Goal: Transaction & Acquisition: Purchase product/service

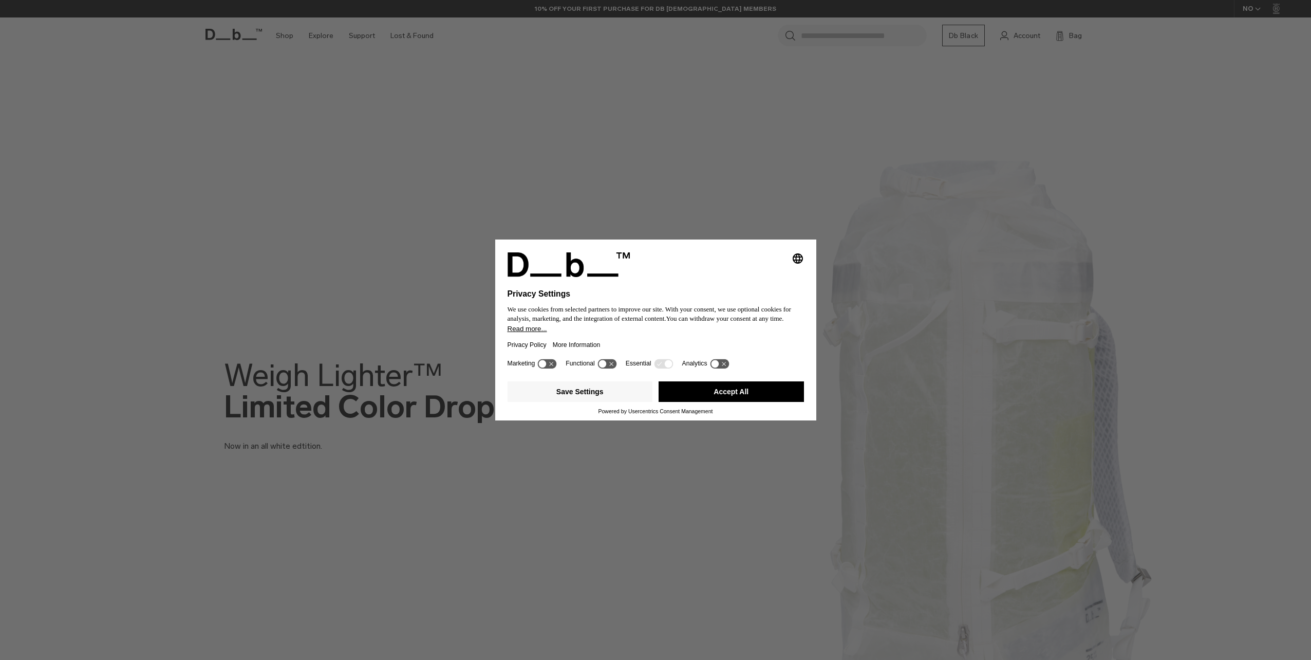
click at [748, 392] on button "Accept All" at bounding box center [731, 391] width 145 height 21
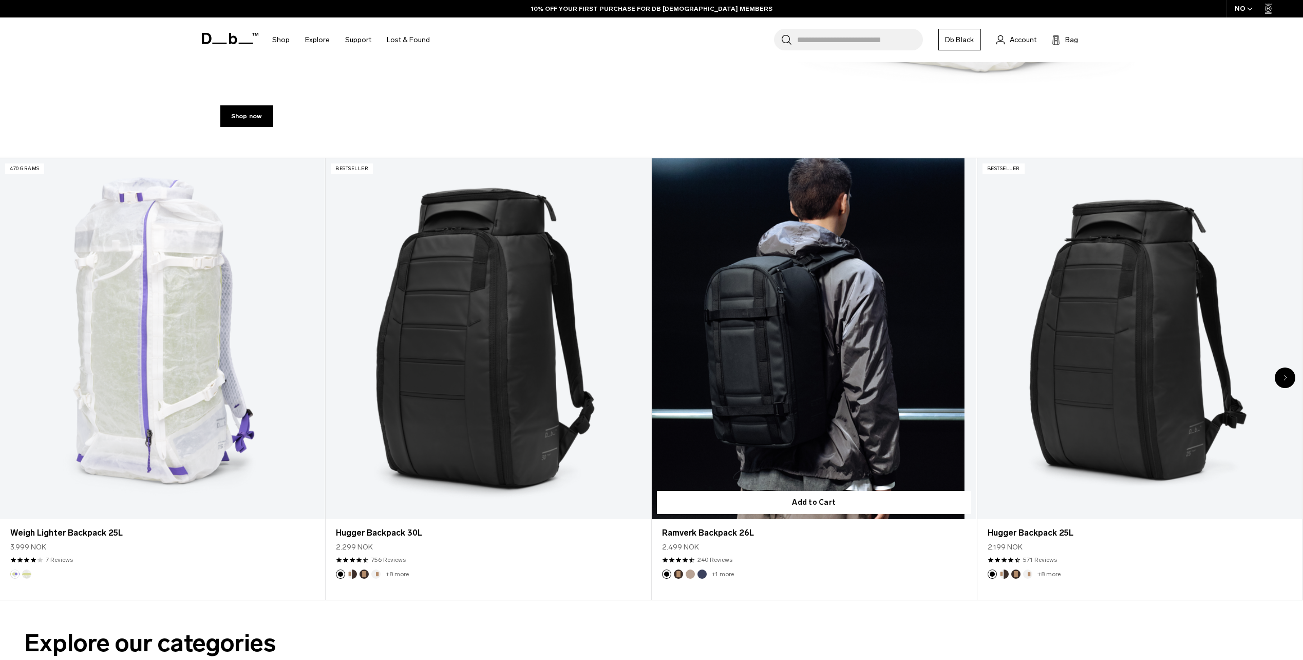
scroll to position [668, 0]
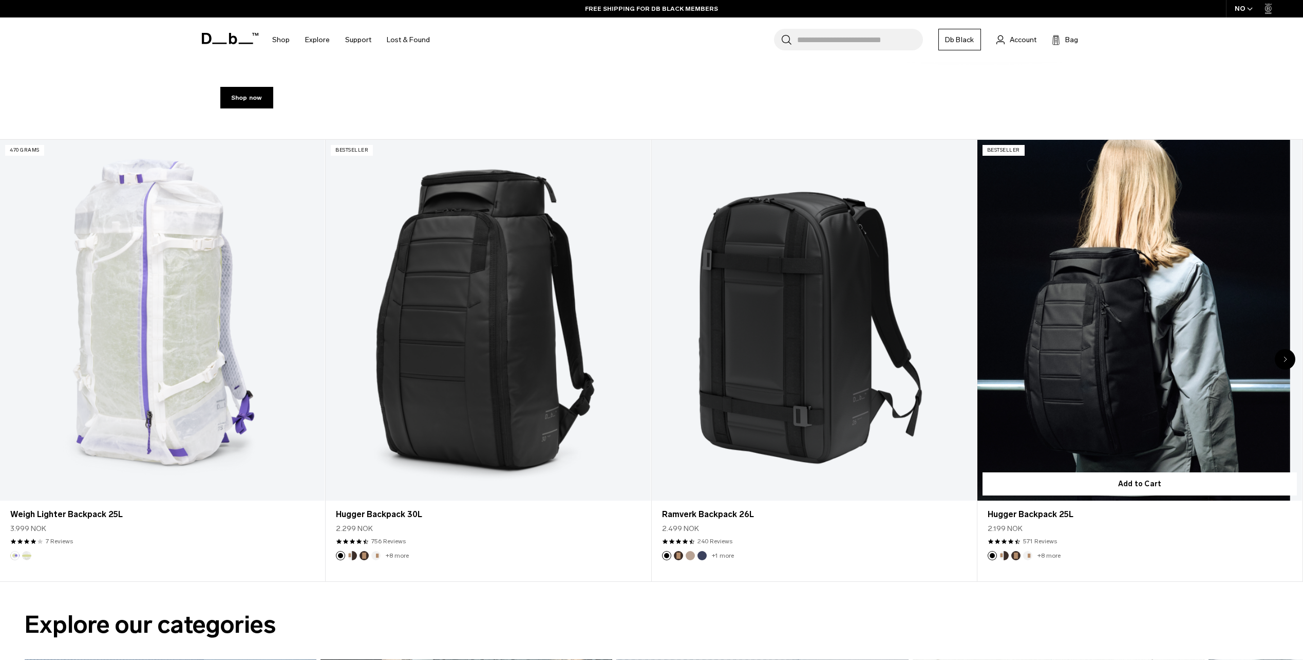
click at [1019, 443] on link "Hugger Backpack 25L" at bounding box center [1140, 320] width 325 height 361
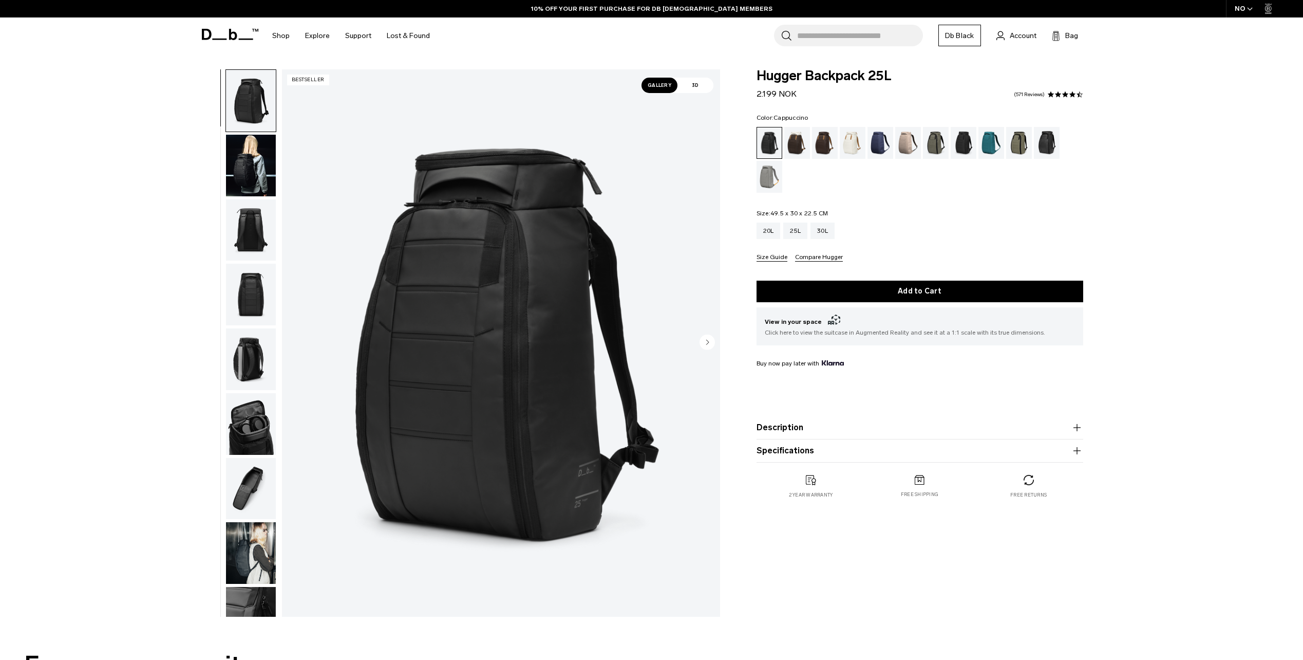
click at [796, 145] on div "Cappuccino" at bounding box center [798, 143] width 26 height 32
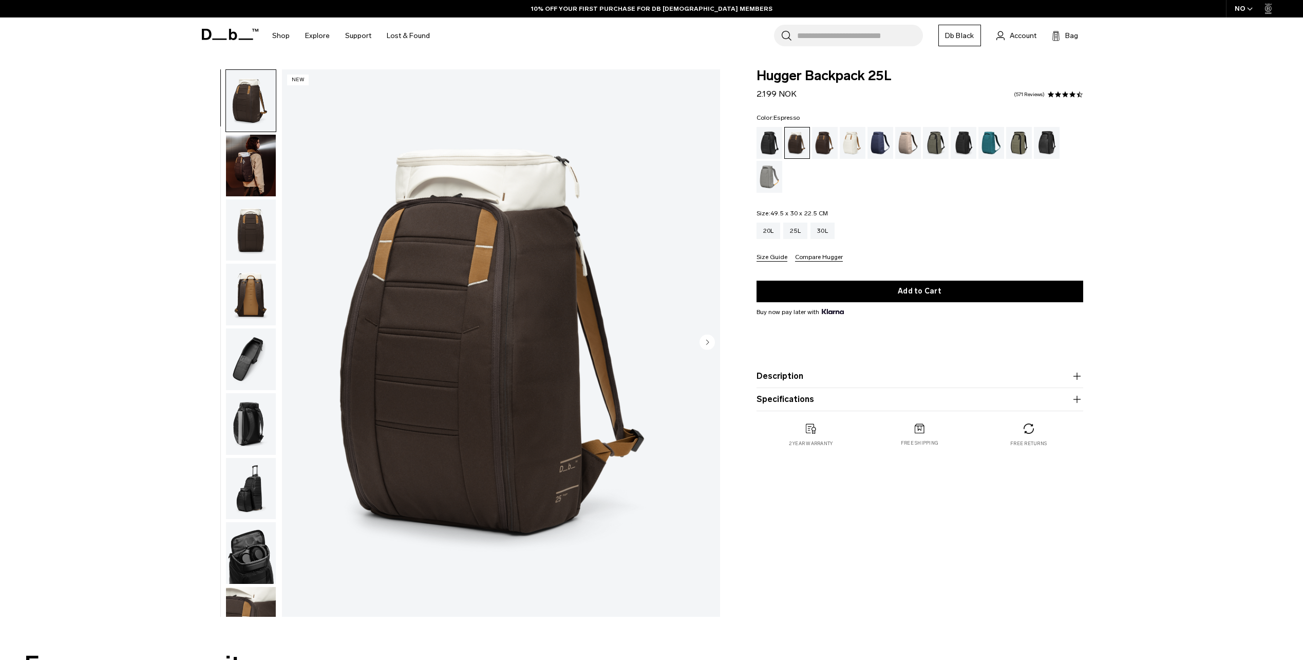
click at [820, 145] on div "Espresso" at bounding box center [825, 143] width 26 height 32
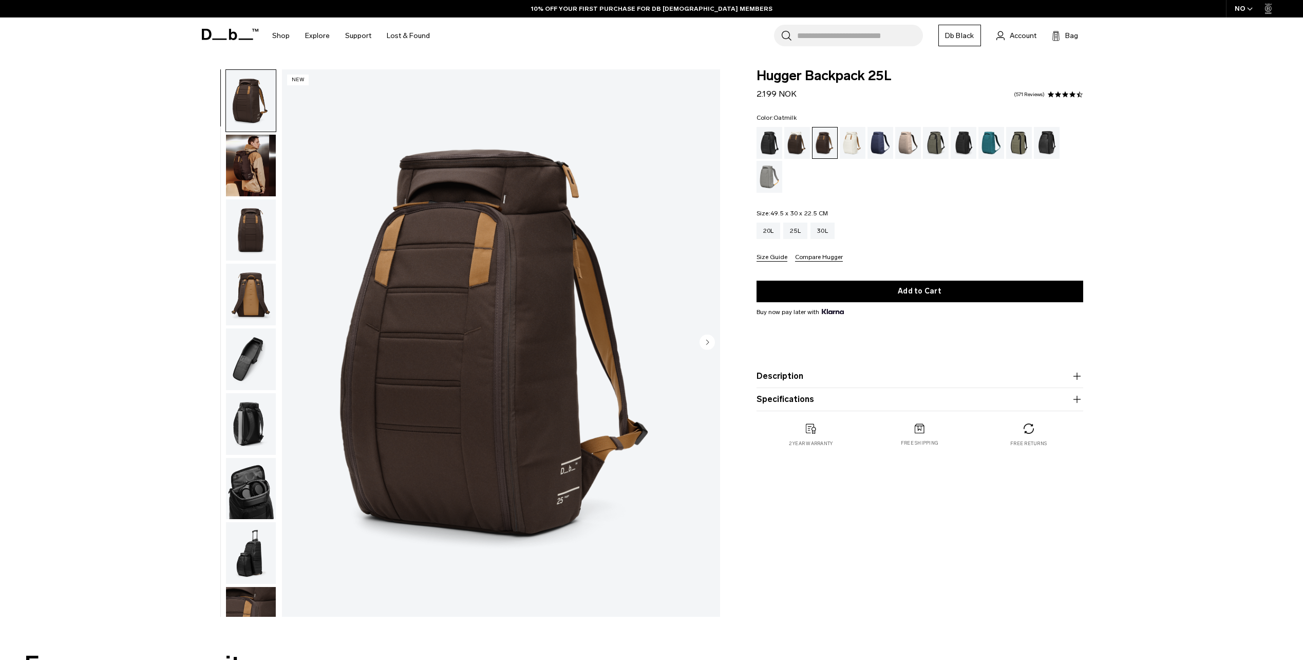
click at [848, 149] on div "Oatmilk" at bounding box center [853, 143] width 26 height 32
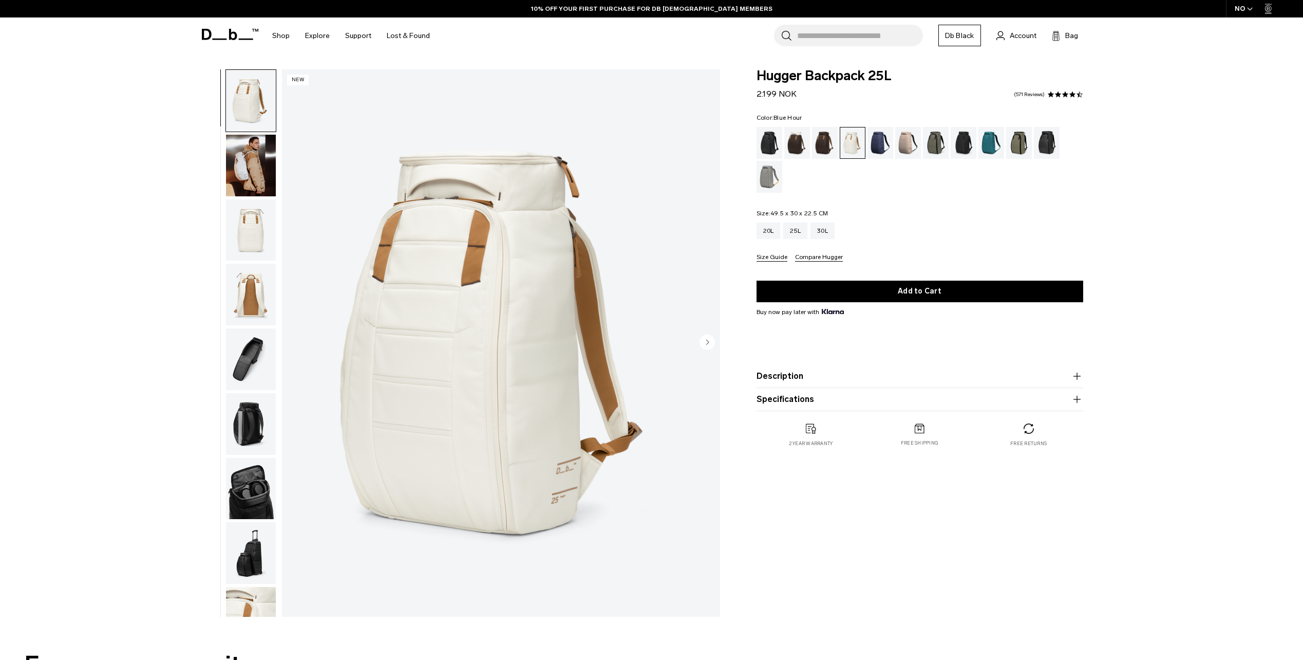
click at [873, 148] on div "Blue Hour" at bounding box center [881, 143] width 26 height 32
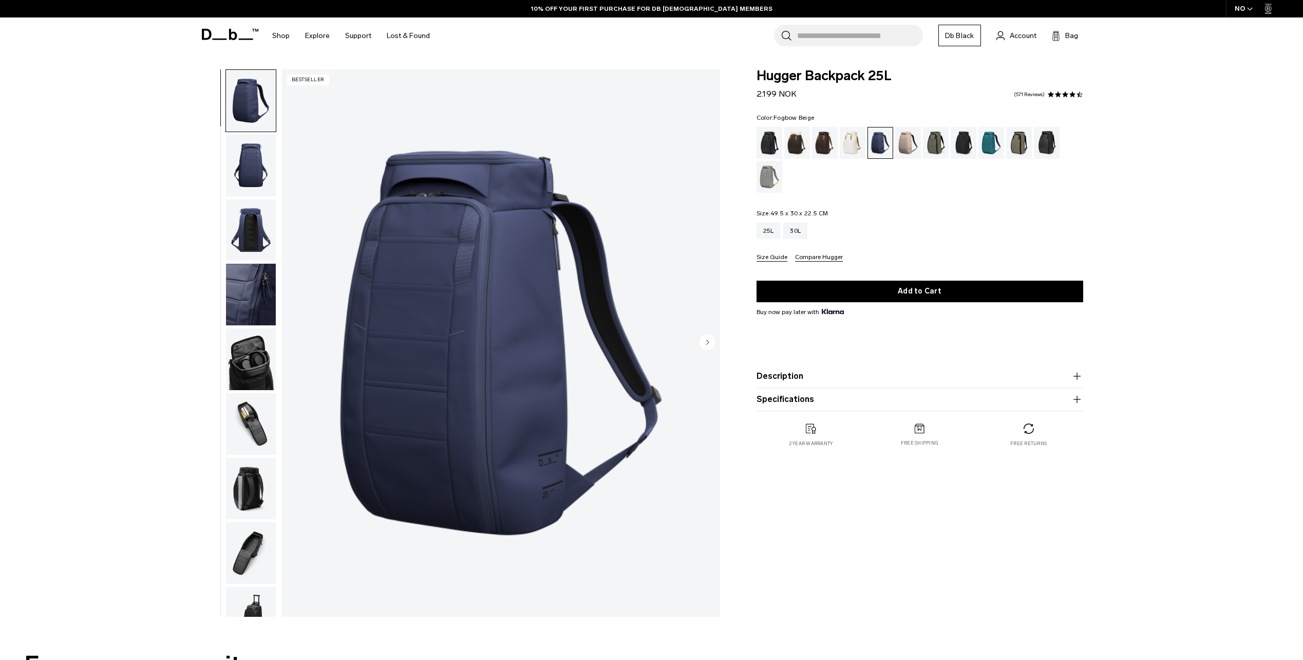
click at [912, 148] on div "Fogbow Beige" at bounding box center [908, 143] width 26 height 32
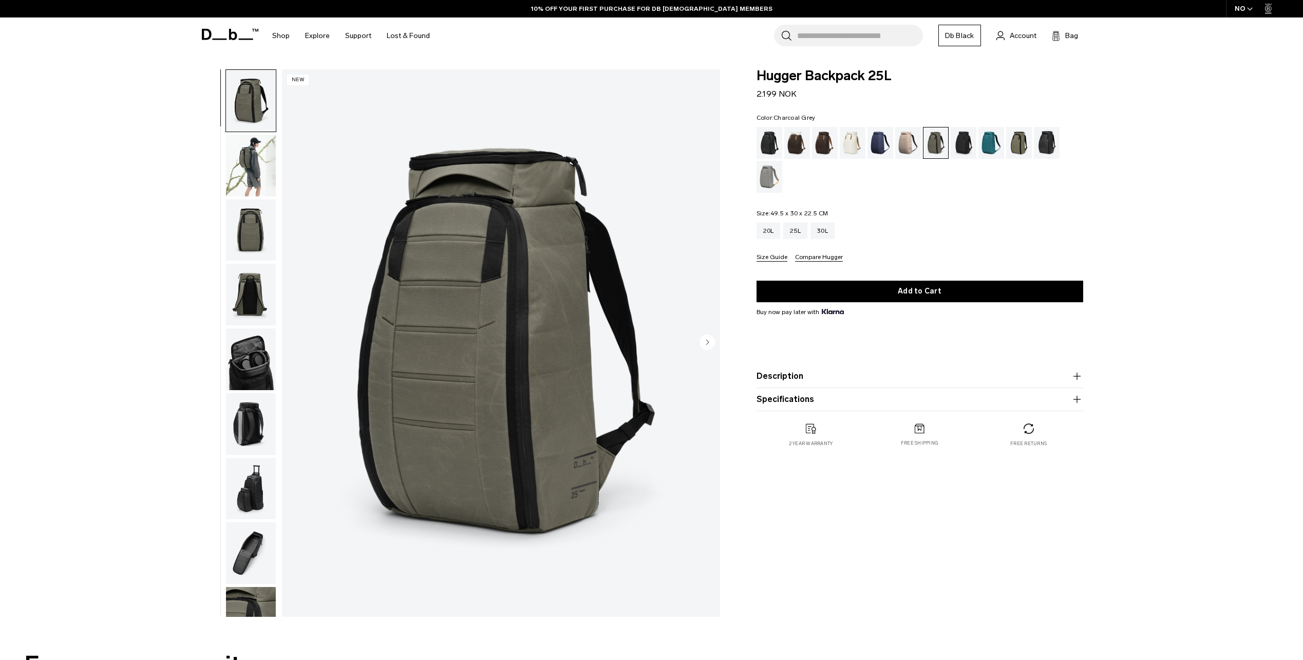
click at [965, 146] on div "Charcoal Grey" at bounding box center [964, 143] width 26 height 32
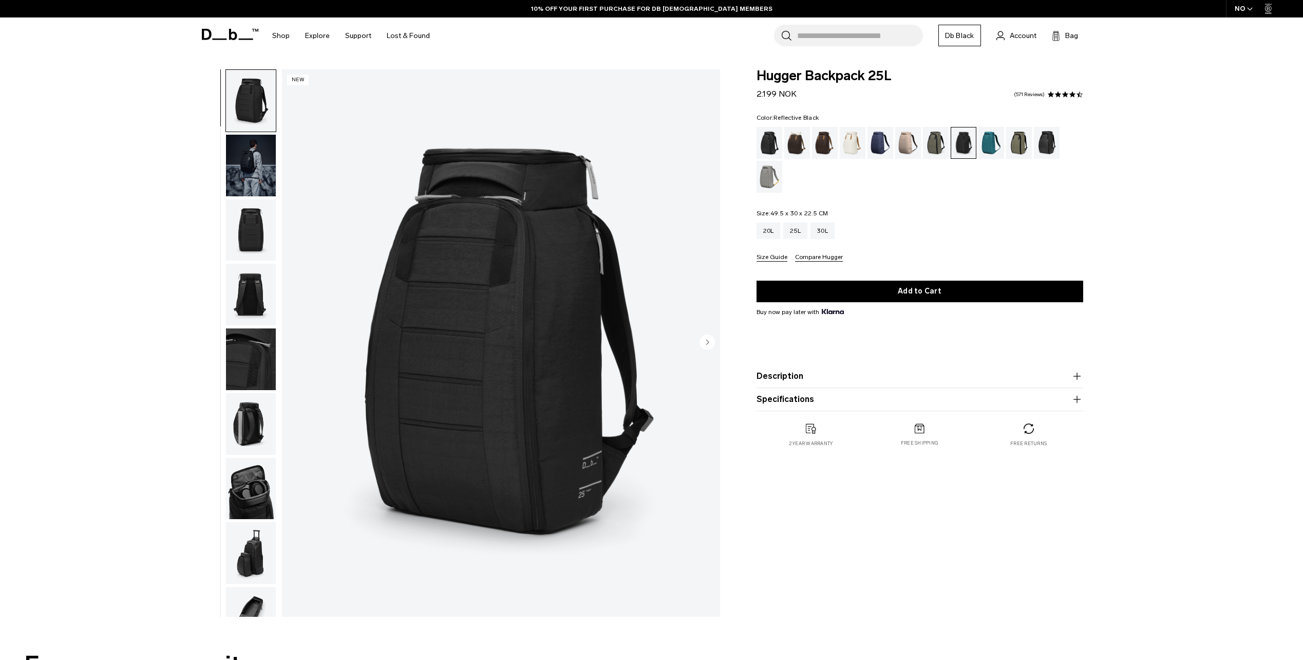
click at [1049, 146] on div "Reflective Black" at bounding box center [1047, 143] width 26 height 32
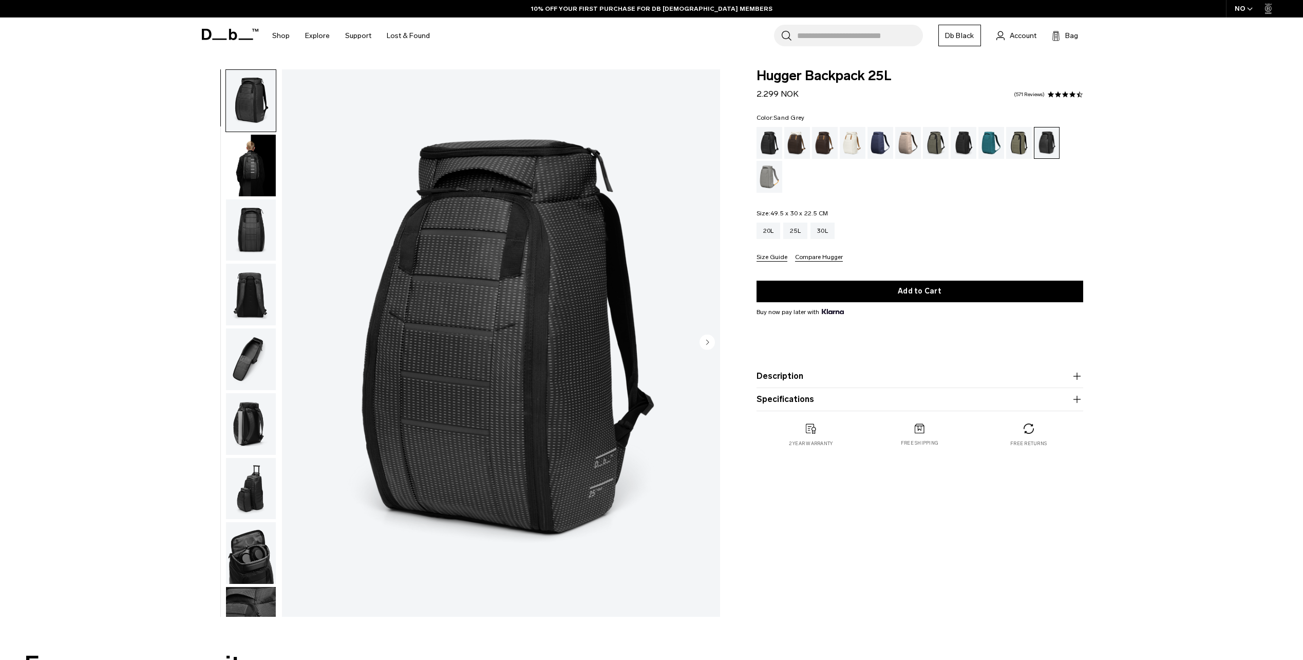
click at [776, 177] on div "Sand Grey" at bounding box center [770, 177] width 26 height 32
